Goal: Task Accomplishment & Management: Manage account settings

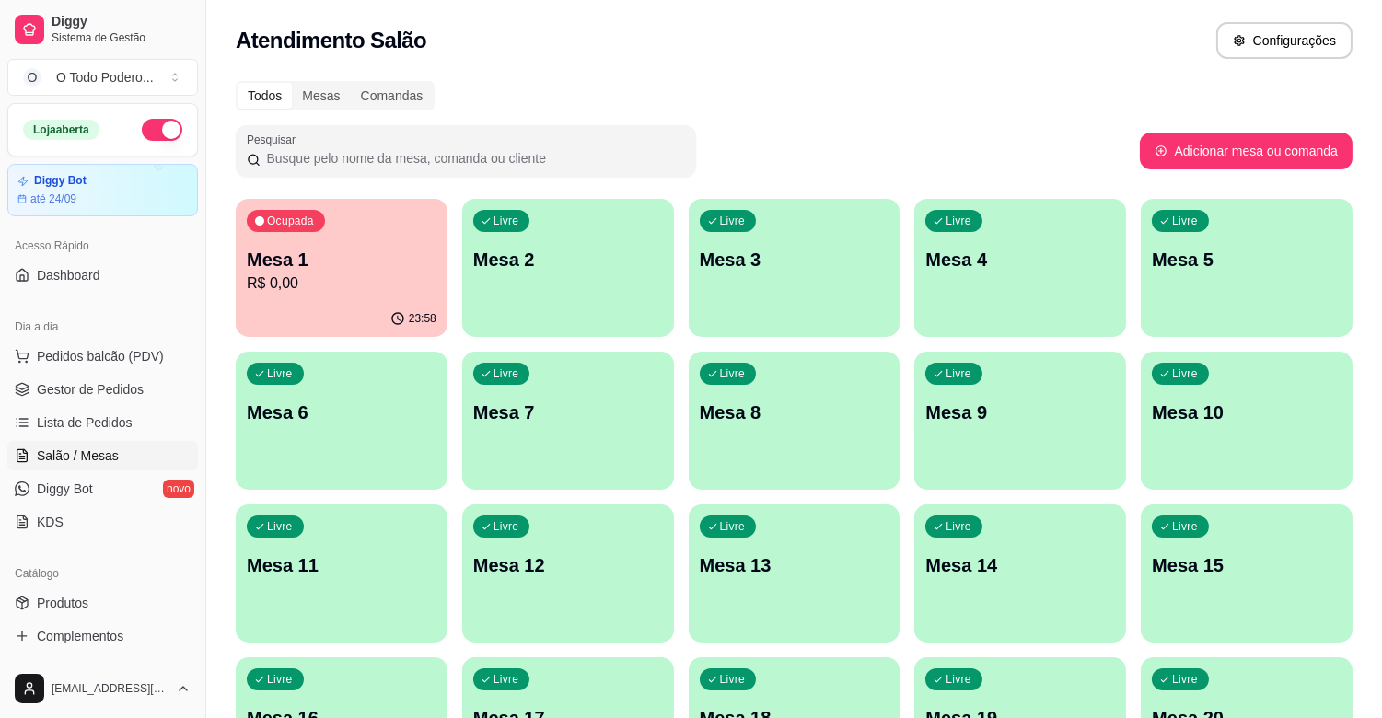
click at [94, 359] on span "Pedidos balcão (PDV)" at bounding box center [100, 356] width 127 height 18
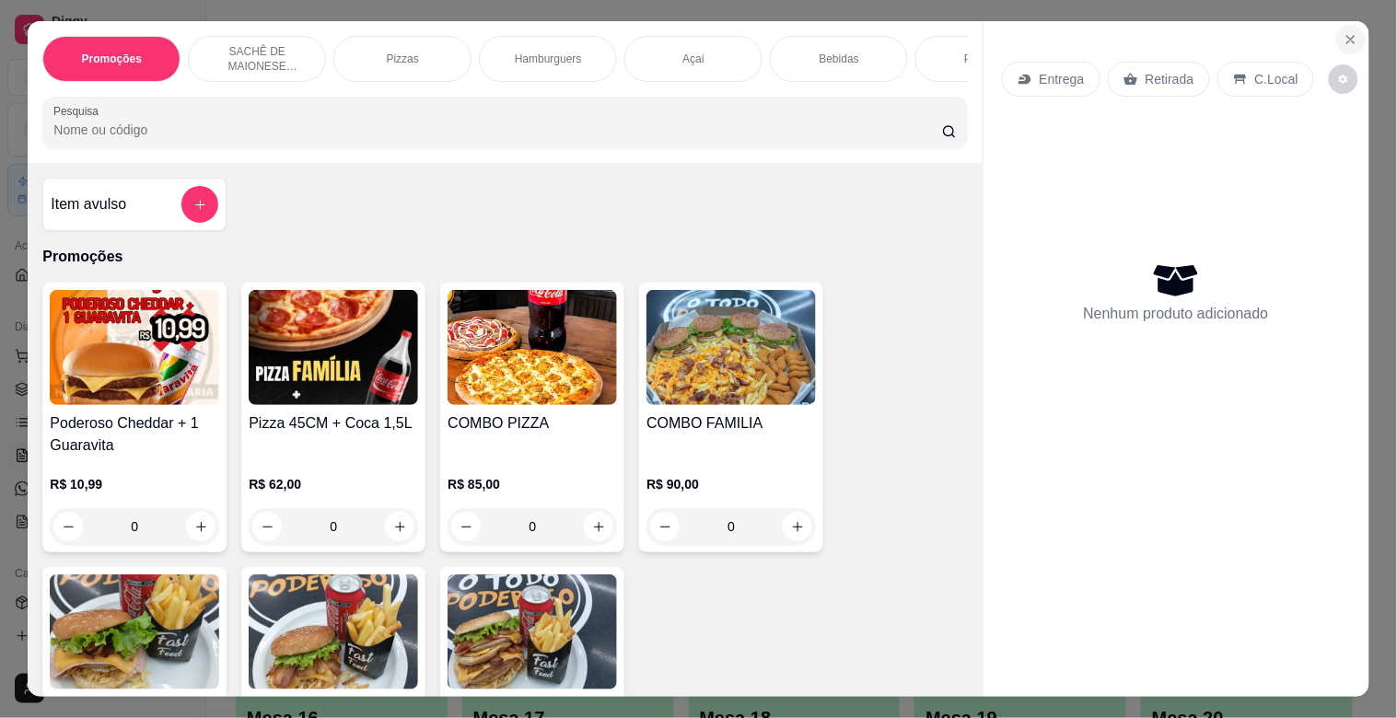
click at [1340, 40] on button "Close" at bounding box center [1350, 39] width 29 height 29
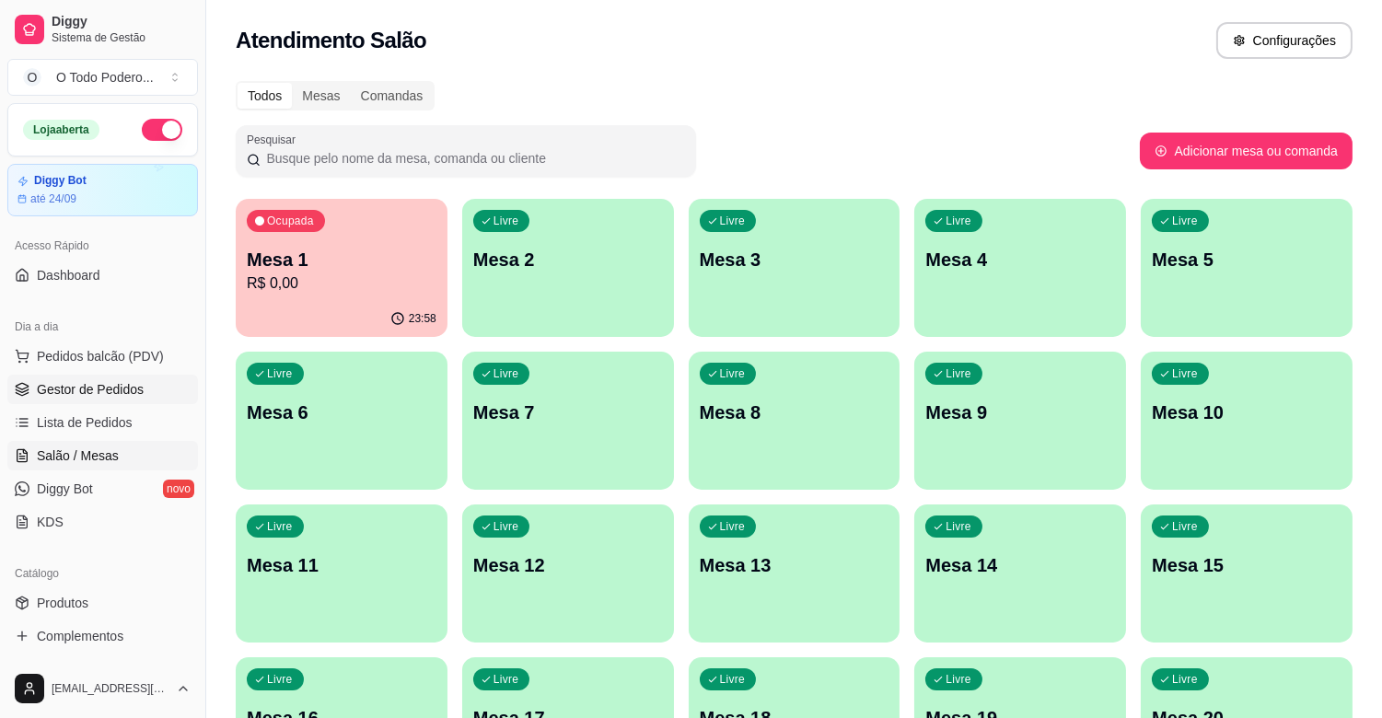
click at [109, 381] on span "Gestor de Pedidos" at bounding box center [90, 389] width 107 height 18
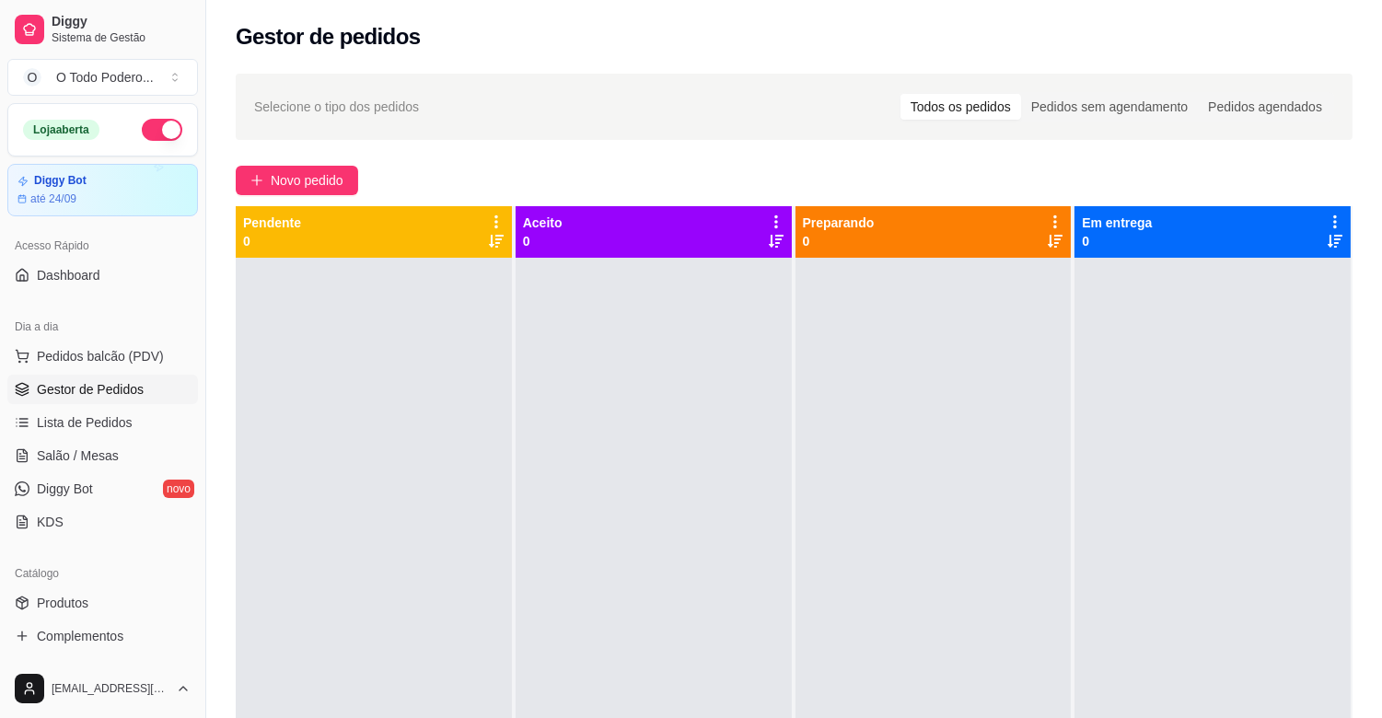
scroll to position [51, 0]
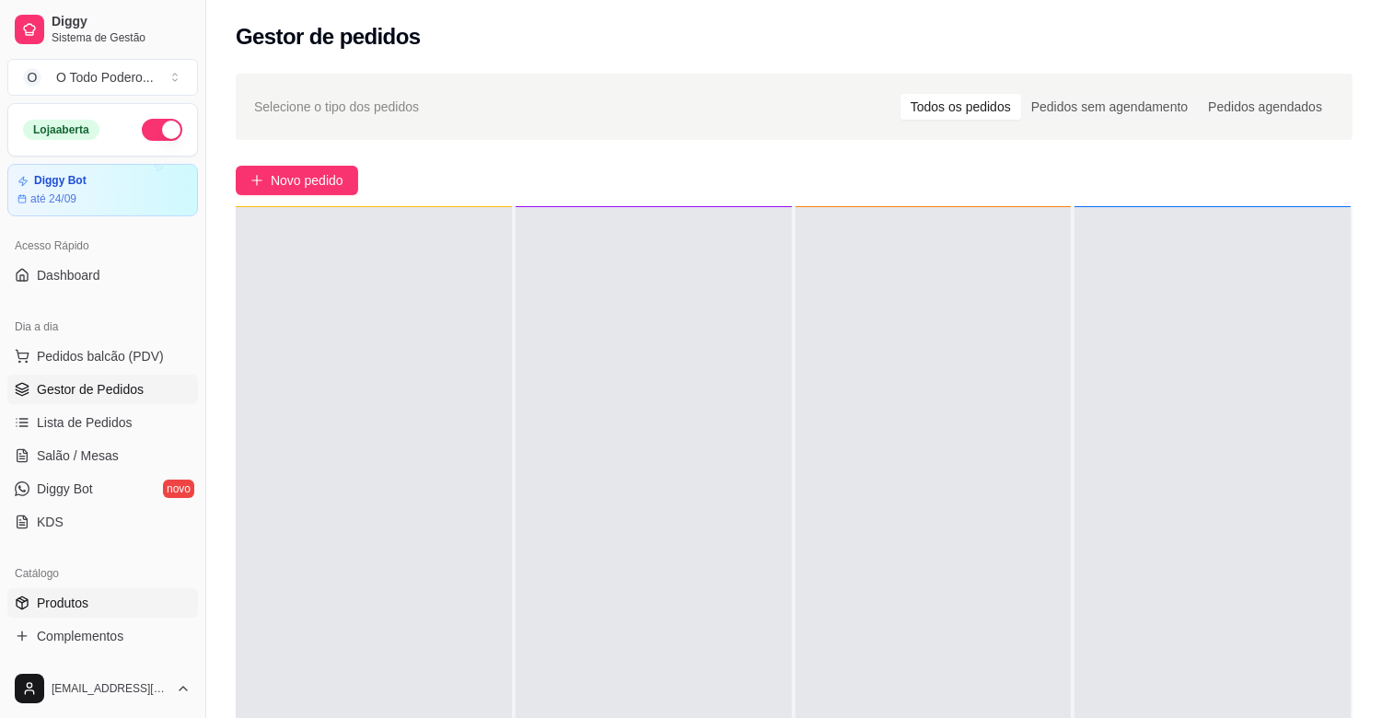
click at [122, 605] on link "Produtos" at bounding box center [102, 602] width 191 height 29
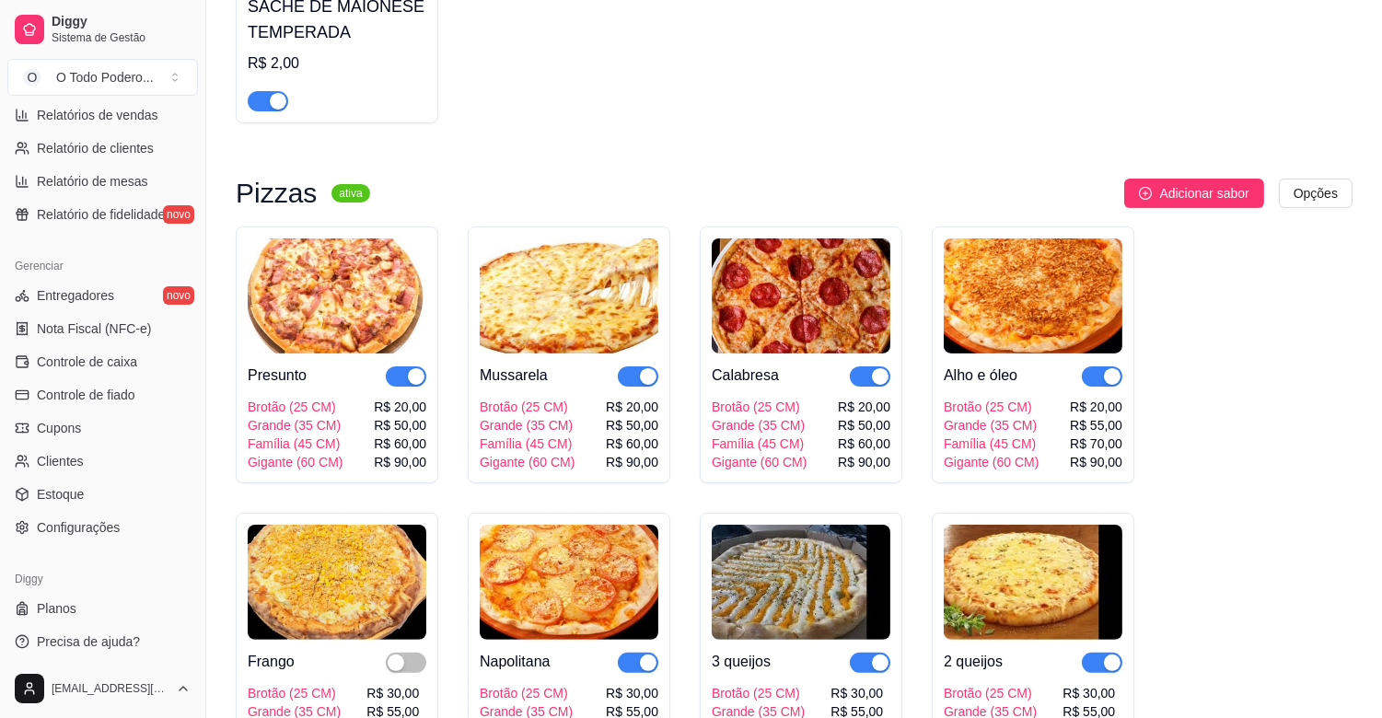
scroll to position [606, 0]
click at [101, 343] on link "Controle de caixa" at bounding box center [102, 357] width 191 height 29
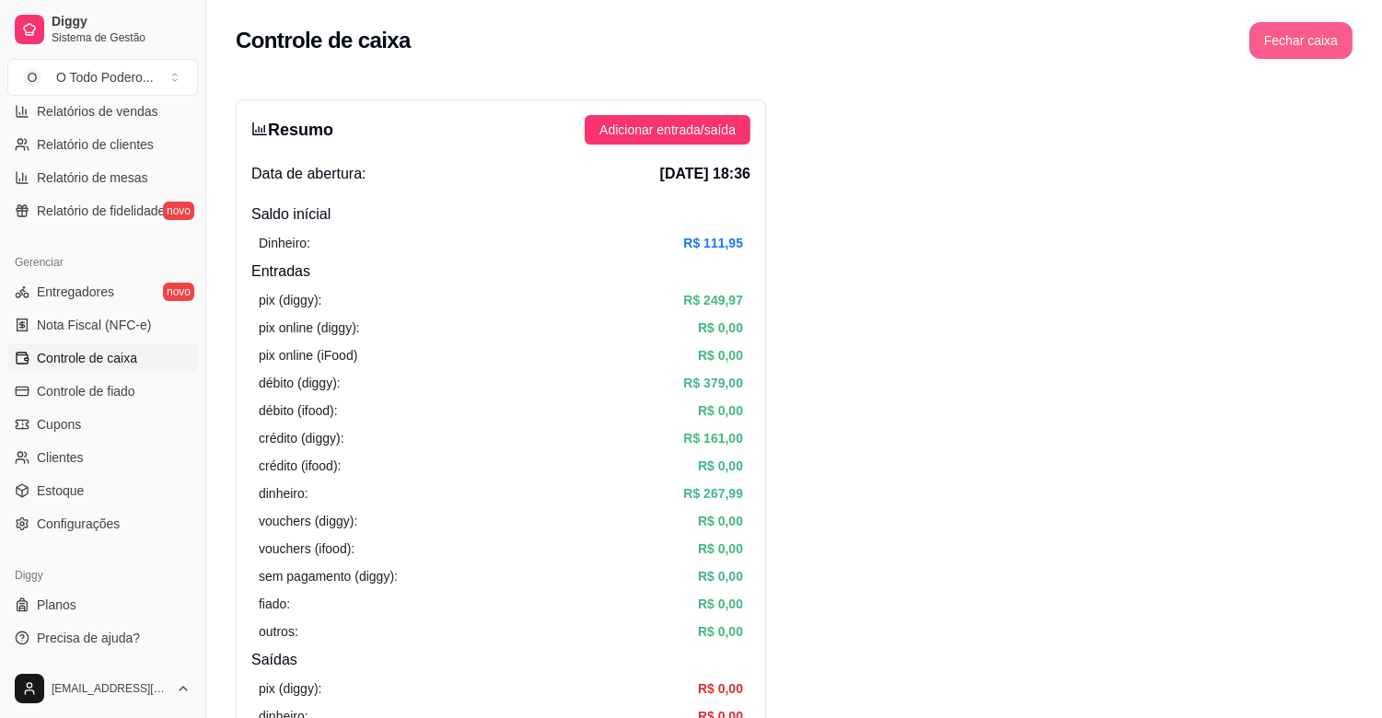
click at [1307, 31] on button "Fechar caixa" at bounding box center [1300, 40] width 103 height 37
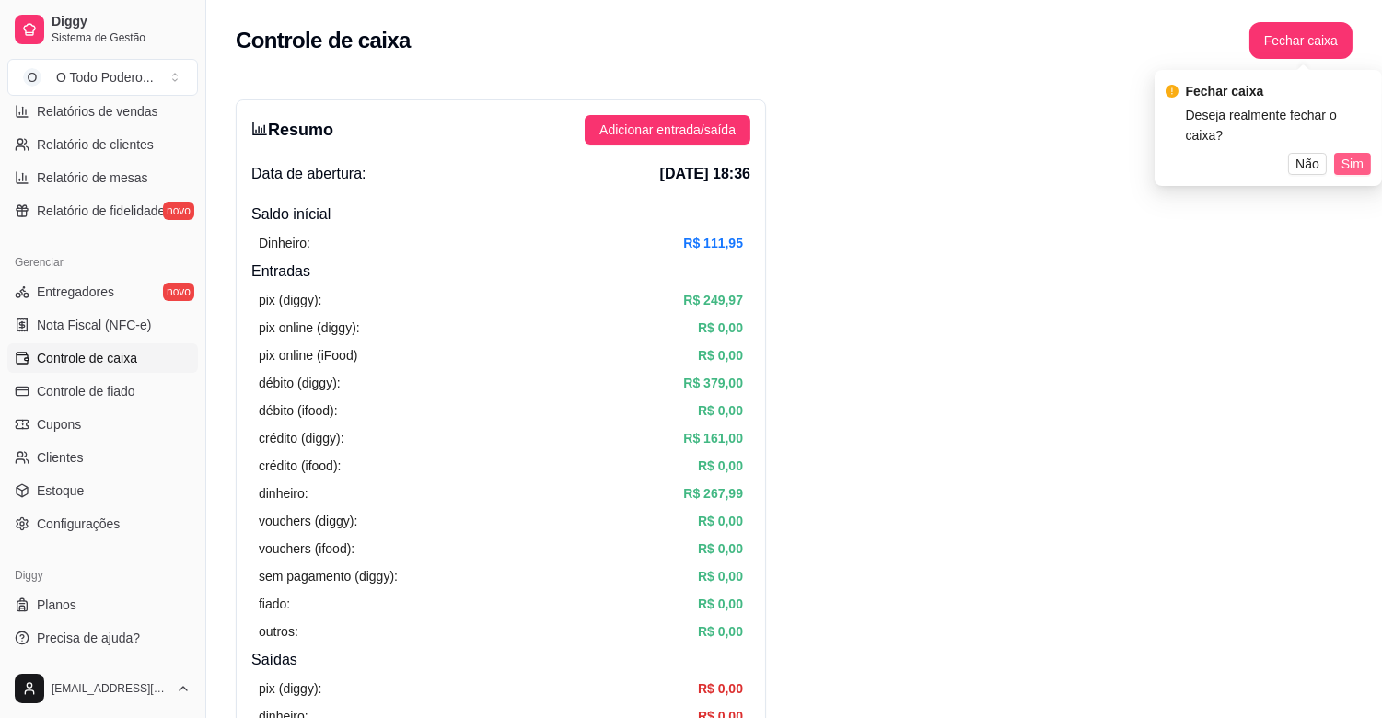
click at [1352, 154] on span "Sim" at bounding box center [1352, 164] width 22 height 20
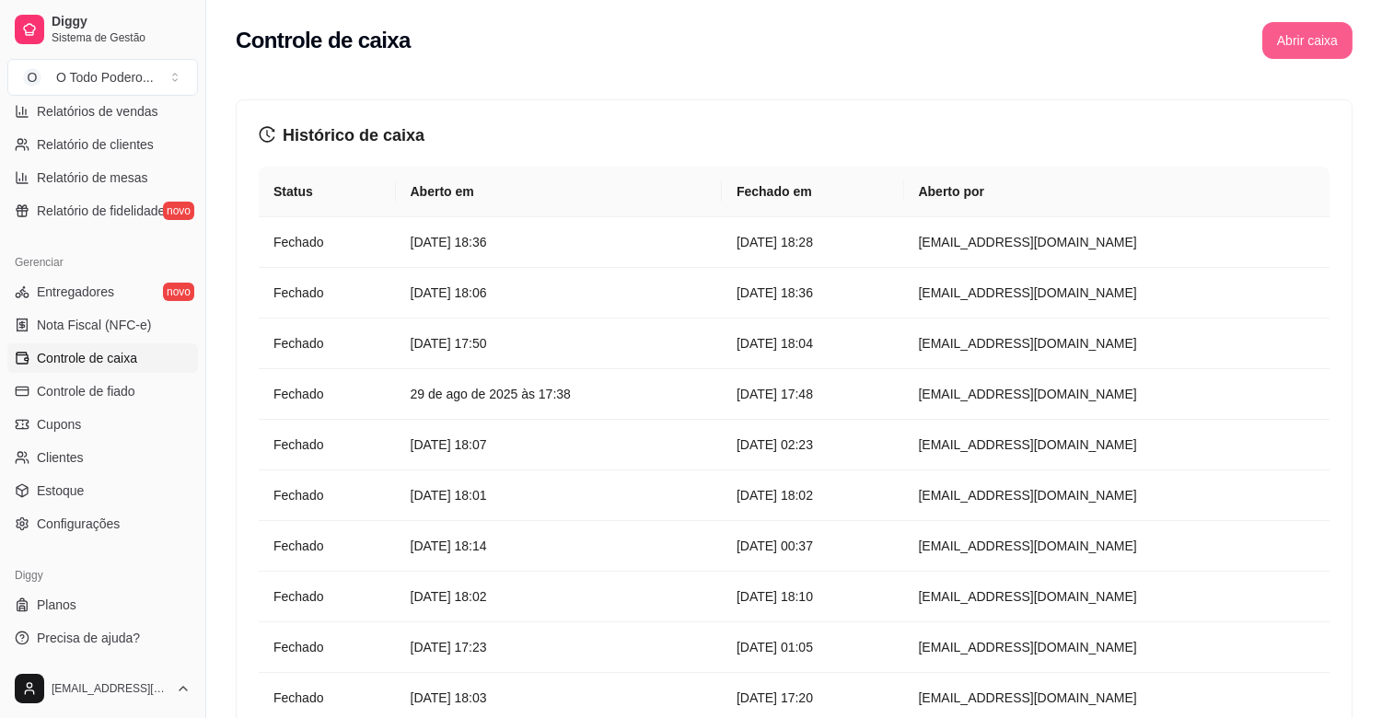
click at [1320, 37] on button "Abrir caixa" at bounding box center [1307, 40] width 90 height 37
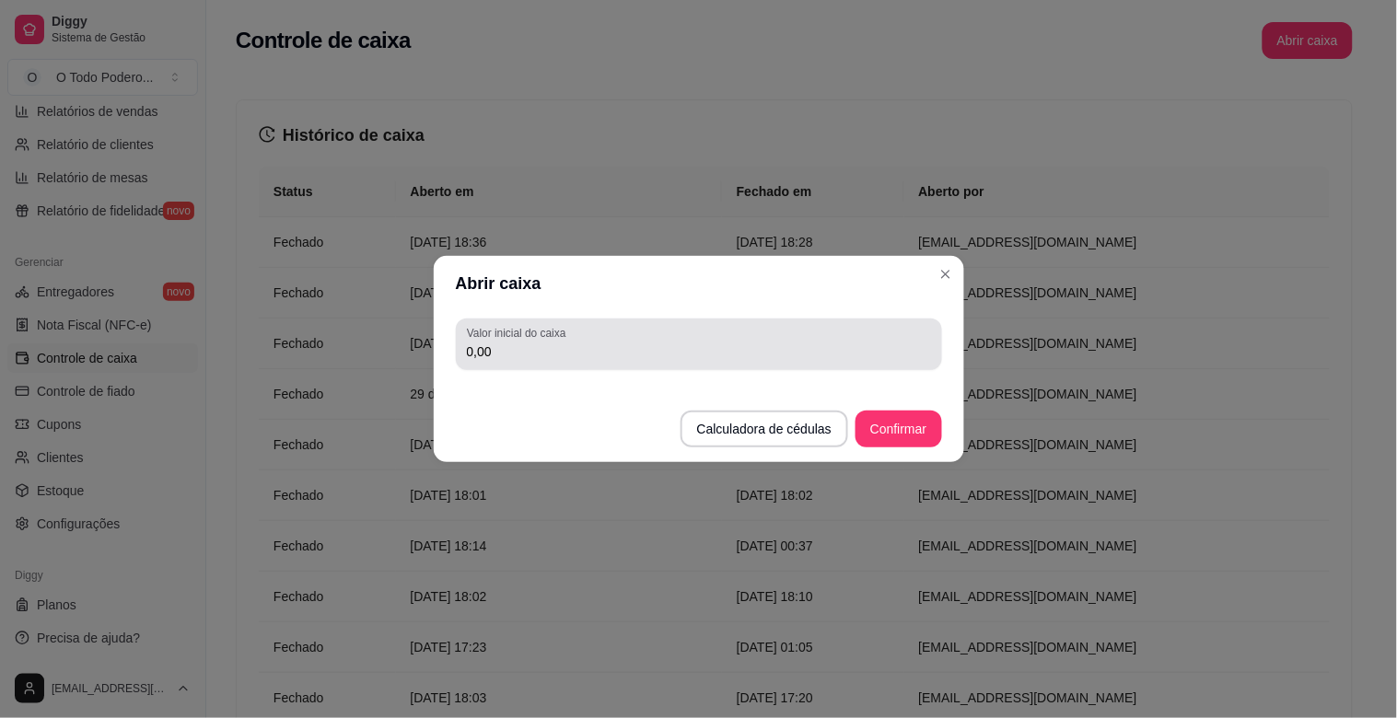
click at [620, 348] on input "0,00" at bounding box center [699, 352] width 464 height 18
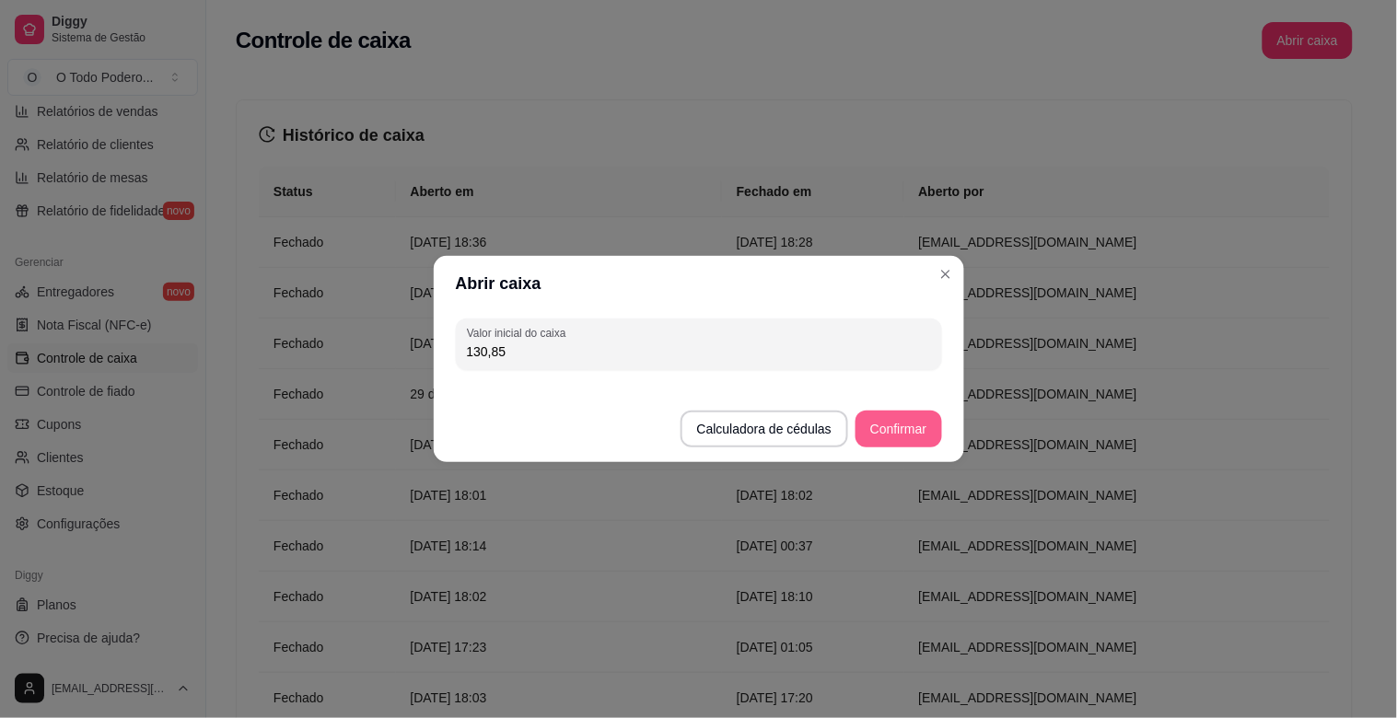
type input "130,85"
click at [922, 434] on button "Confirmar" at bounding box center [898, 430] width 84 height 36
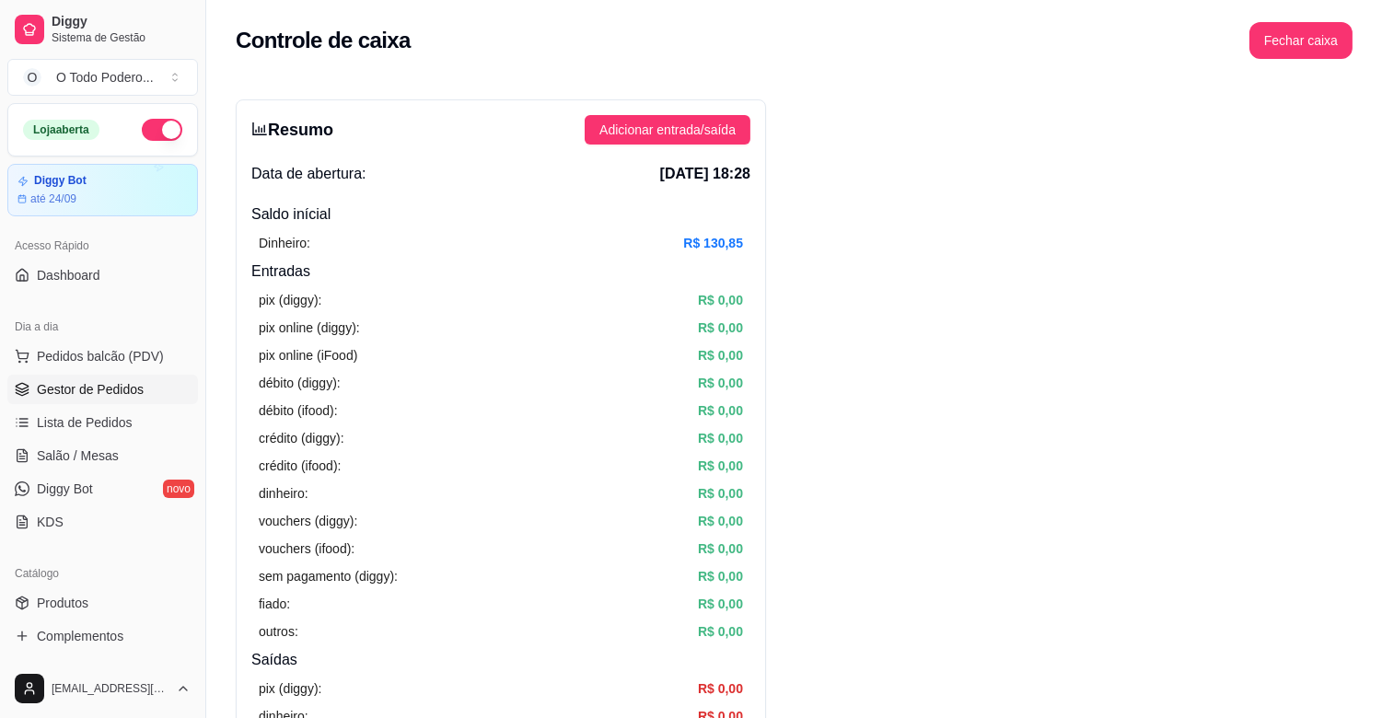
click at [118, 392] on span "Gestor de Pedidos" at bounding box center [90, 389] width 107 height 18
